Goal: Information Seeking & Learning: Understand process/instructions

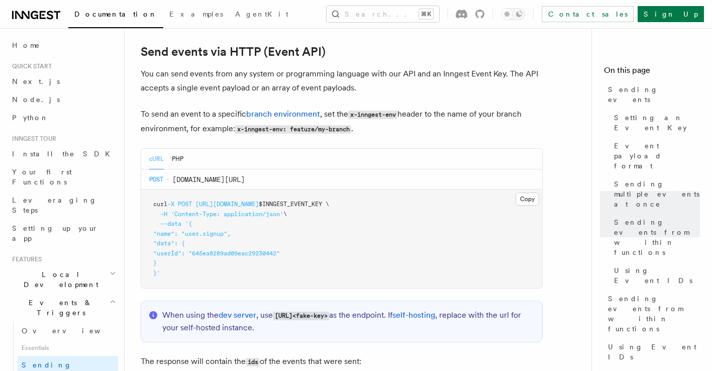
click at [629, 37] on nav "On this page Sending events Setting an Event Key Event payload format Sending m…" at bounding box center [651, 199] width 121 height 343
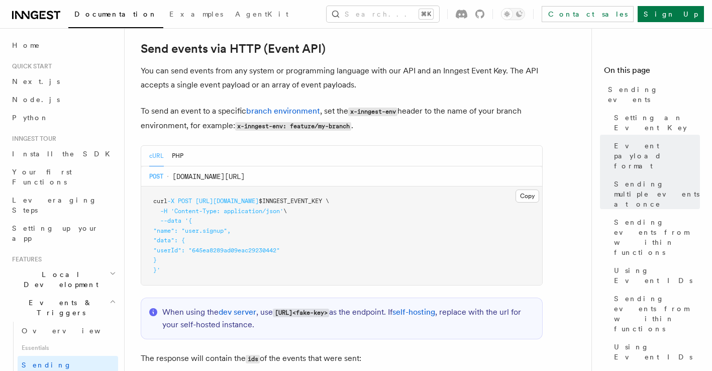
scroll to position [2034, 0]
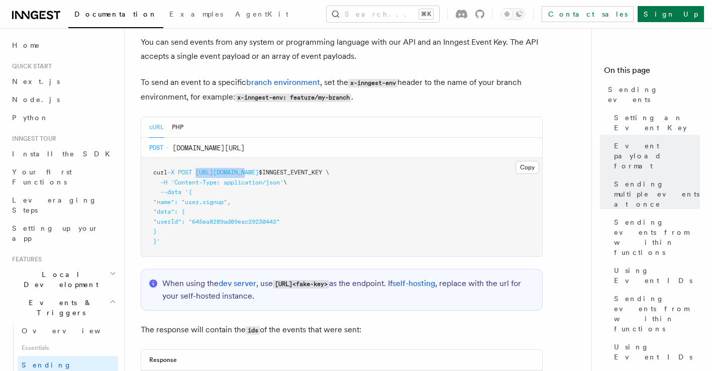
drag, startPoint x: 199, startPoint y: 164, endPoint x: 251, endPoint y: 165, distance: 51.3
click at [251, 169] on span "curl -X POST https://inn.gs/e/ $INNGEST_EVENT_KEY \" at bounding box center [241, 172] width 176 height 7
copy span "https://inn.gs"
click at [213, 203] on pre "curl -X POST https://inn.gs/e/ $INNGEST_EVENT_KEY \ -H 'Content-Type: applicati…" at bounding box center [341, 207] width 401 height 98
drag, startPoint x: 200, startPoint y: 162, endPoint x: 250, endPoint y: 162, distance: 49.7
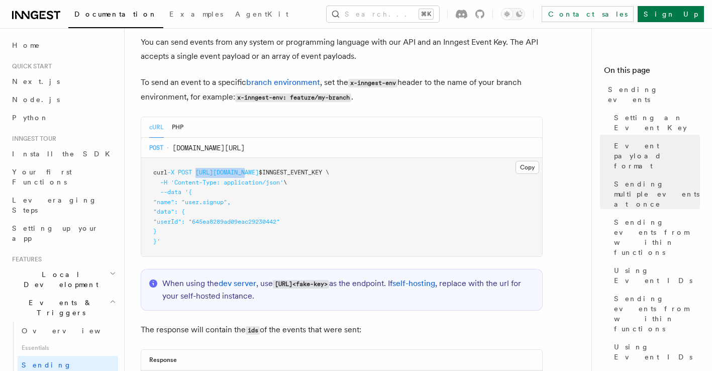
click at [250, 169] on span "https://inn.gs/e/" at bounding box center [226, 172] width 63 height 7
copy span "https://inn.gs"
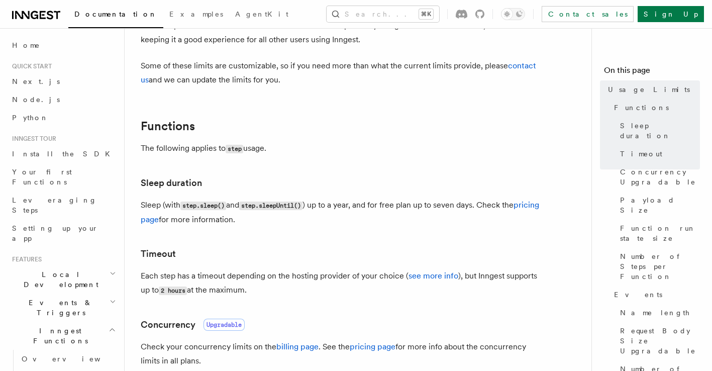
scroll to position [73, 0]
click at [441, 275] on link "see more info" at bounding box center [433, 277] width 50 height 10
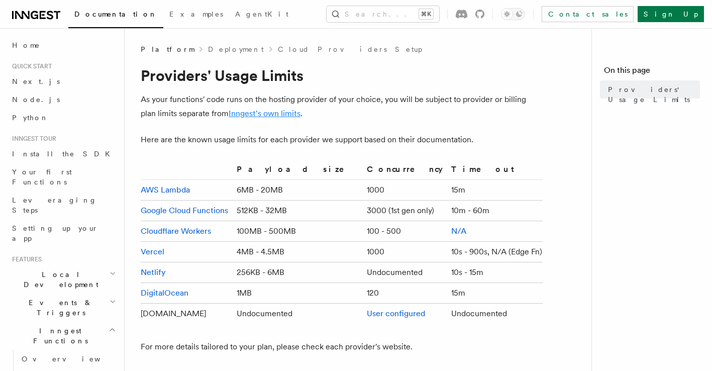
click at [262, 113] on link "Inngest's own limits" at bounding box center [265, 114] width 72 height 10
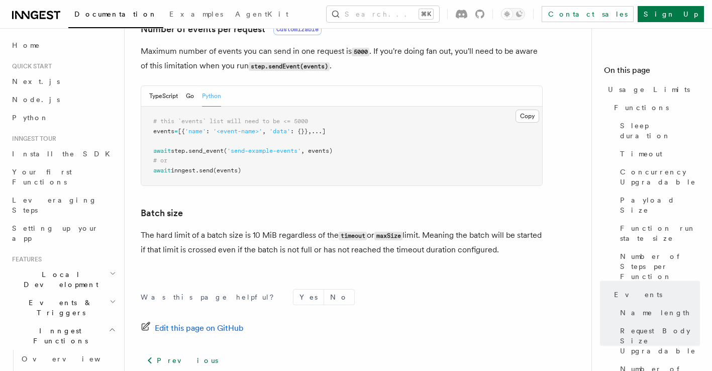
scroll to position [977, 0]
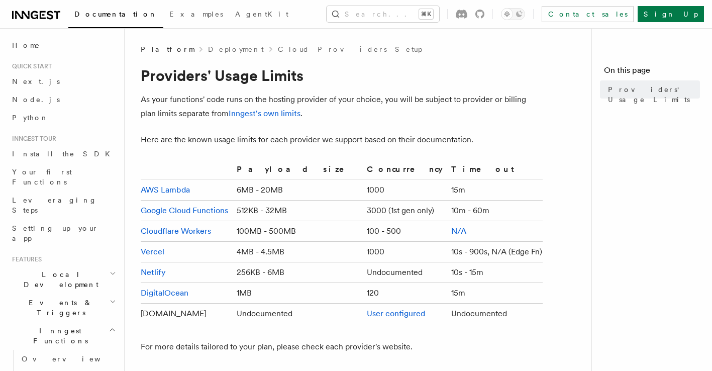
scroll to position [73, 0]
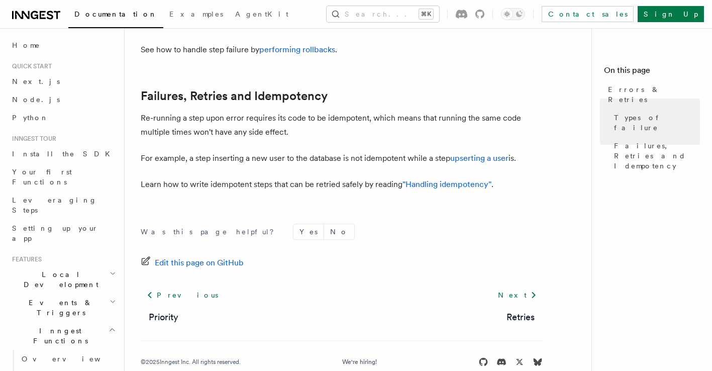
scroll to position [493, 0]
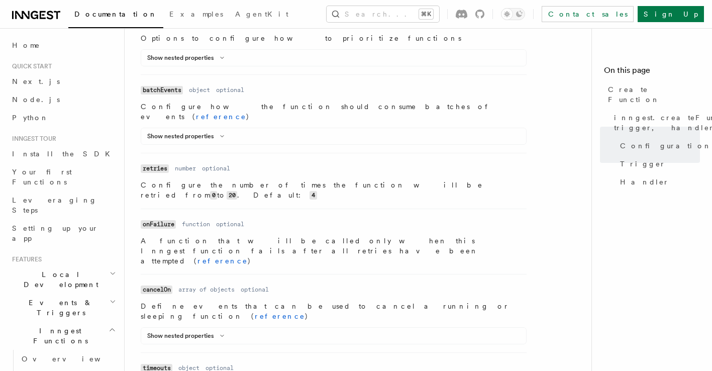
scroll to position [973, 0]
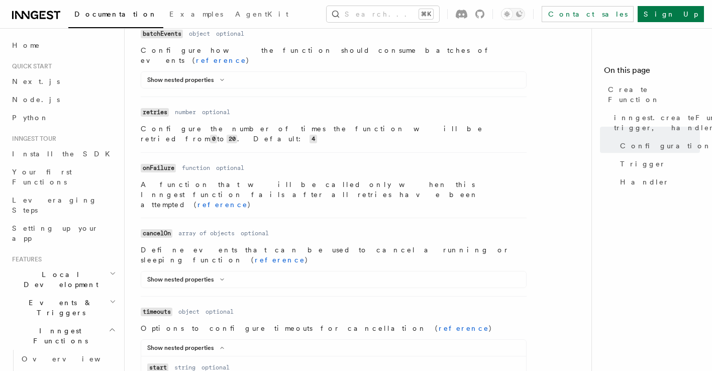
scroll to position [1028, 0]
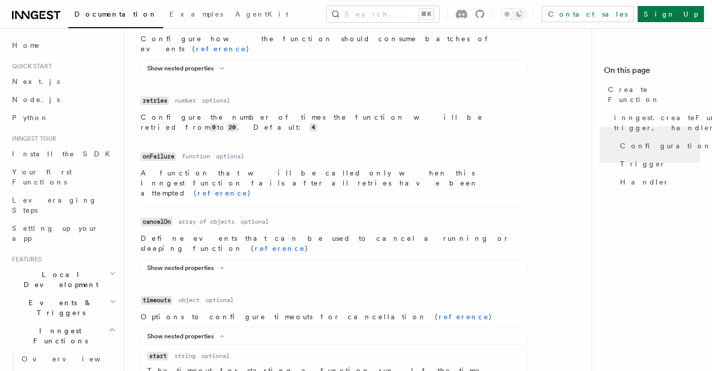
drag, startPoint x: 212, startPoint y: 261, endPoint x: 232, endPoint y: 261, distance: 20.6
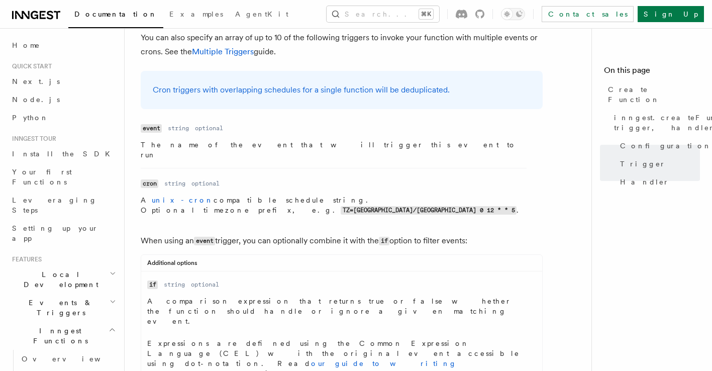
scroll to position [1559, 0]
